Goal: Navigation & Orientation: Understand site structure

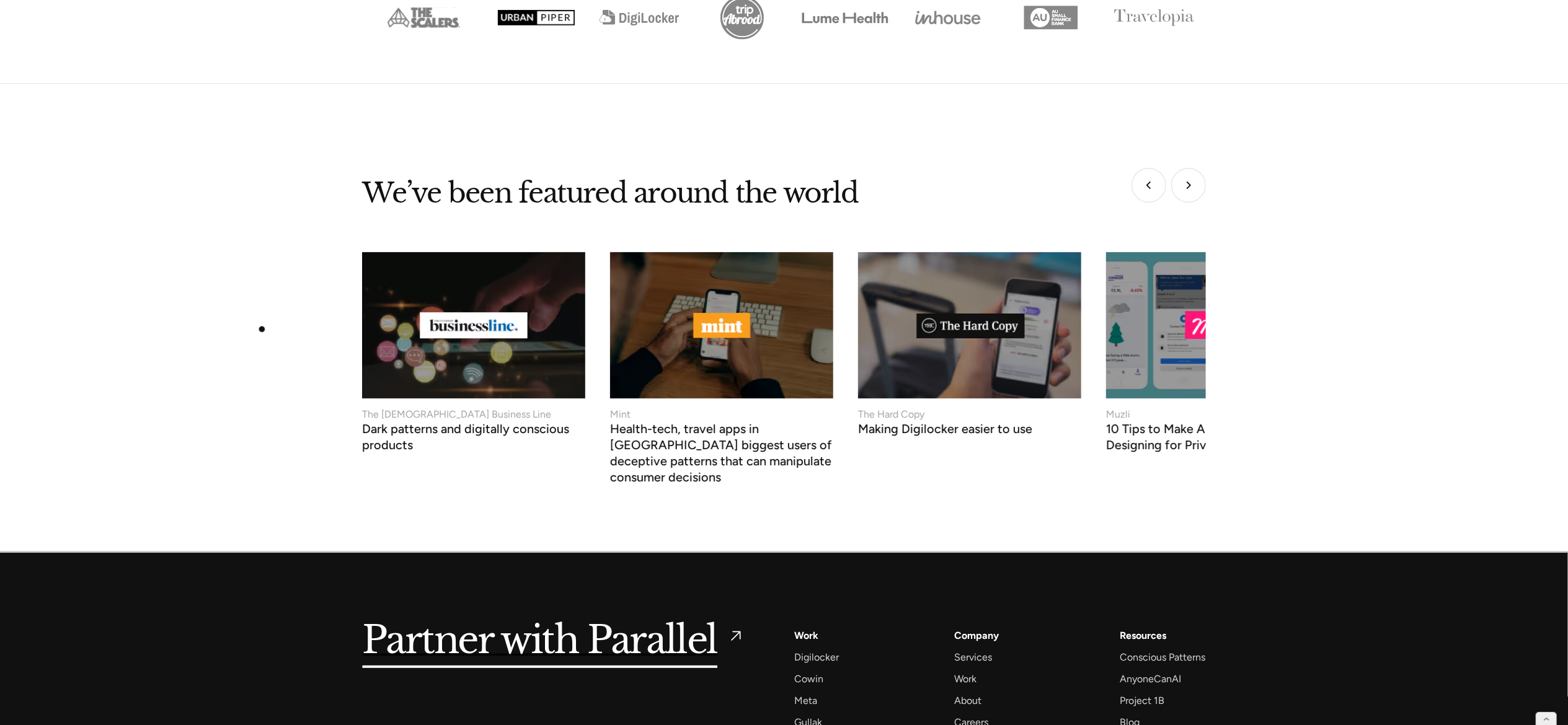
scroll to position [5121, 0]
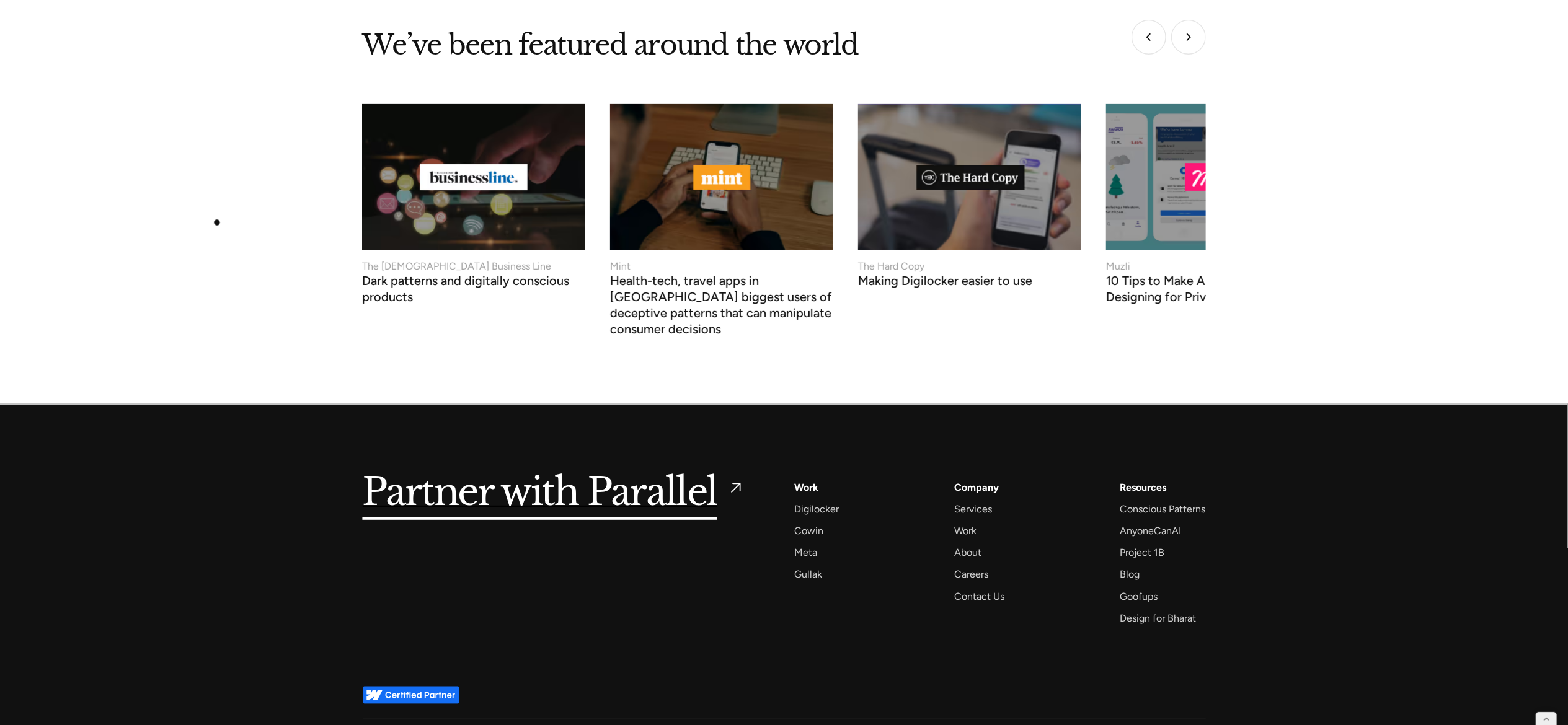
drag, startPoint x: 298, startPoint y: 1, endPoint x: 217, endPoint y: 223, distance: 236.3
click at [217, 223] on div "We’ve been featured around the world Mint Health-tech, travel apps in [GEOGRAPH…" at bounding box center [784, 184] width 1568 height 299
click at [653, 724] on div "Sitemap" at bounding box center [658, 737] width 33 height 16
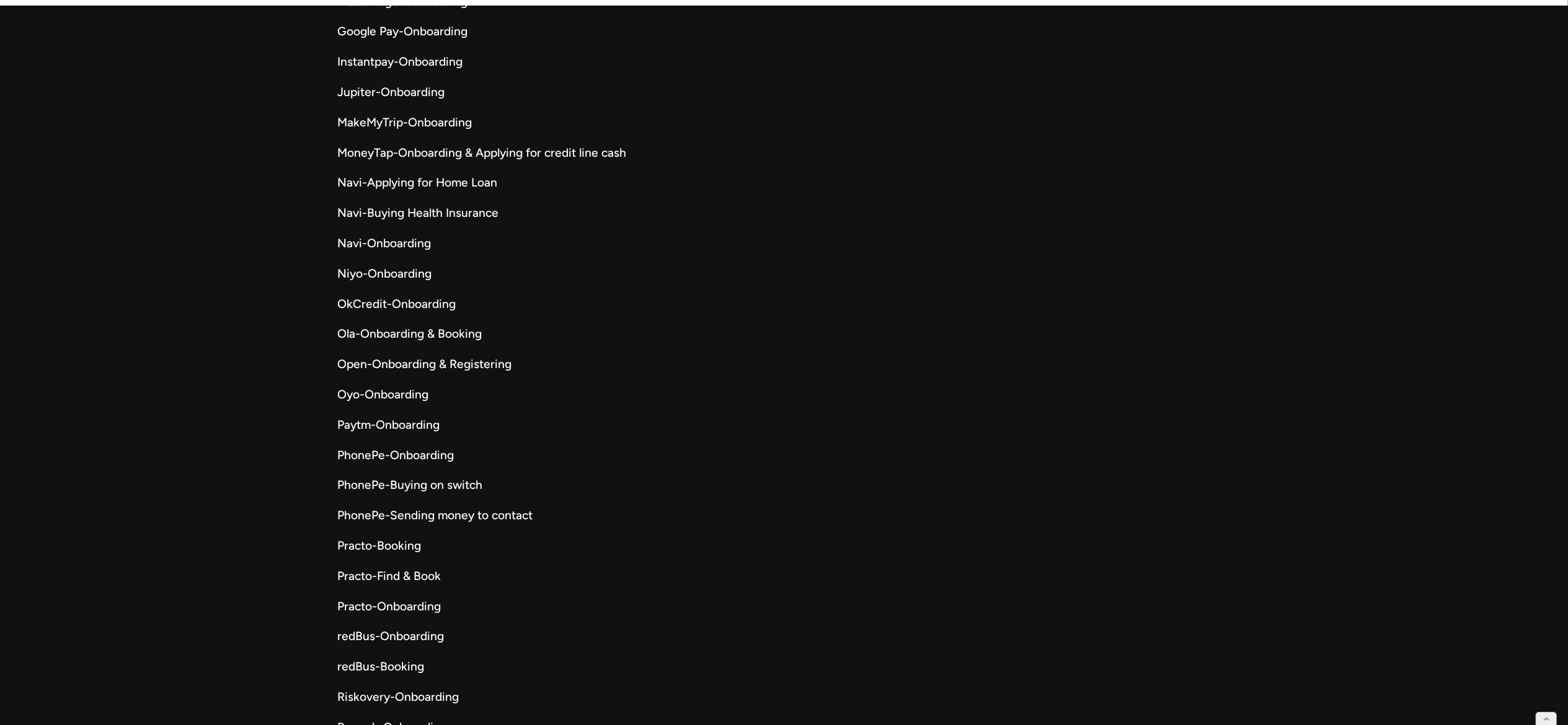
scroll to position [7064, 0]
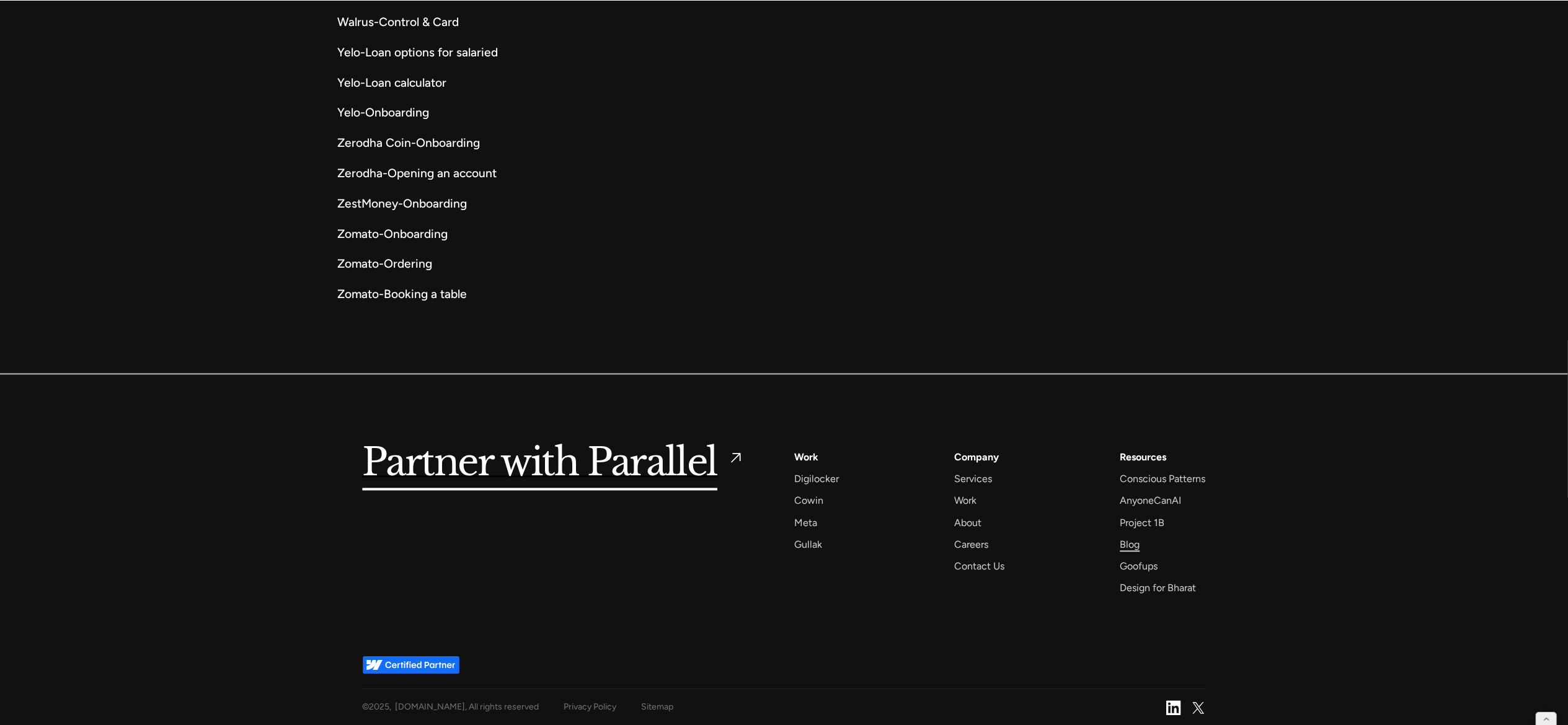
click at [1128, 553] on div "Blog" at bounding box center [1129, 545] width 20 height 17
